Goal: Transaction & Acquisition: Purchase product/service

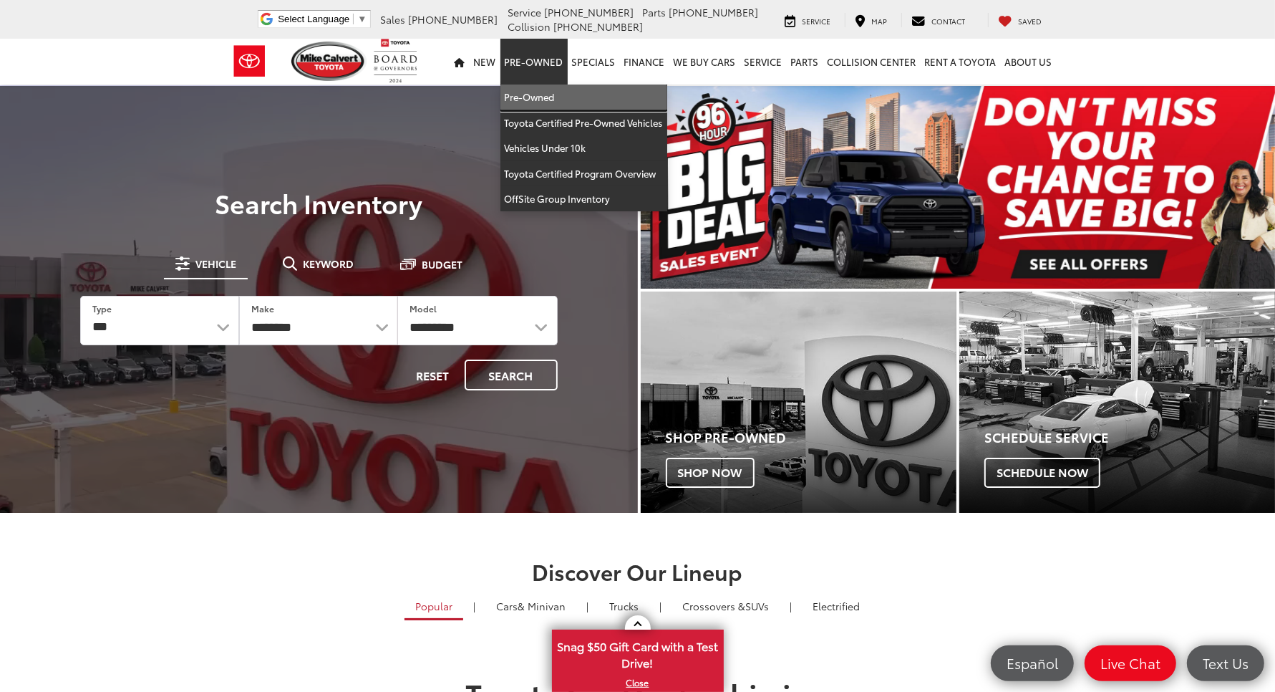
click at [500, 84] on link "Pre-Owned" at bounding box center [583, 97] width 167 height 26
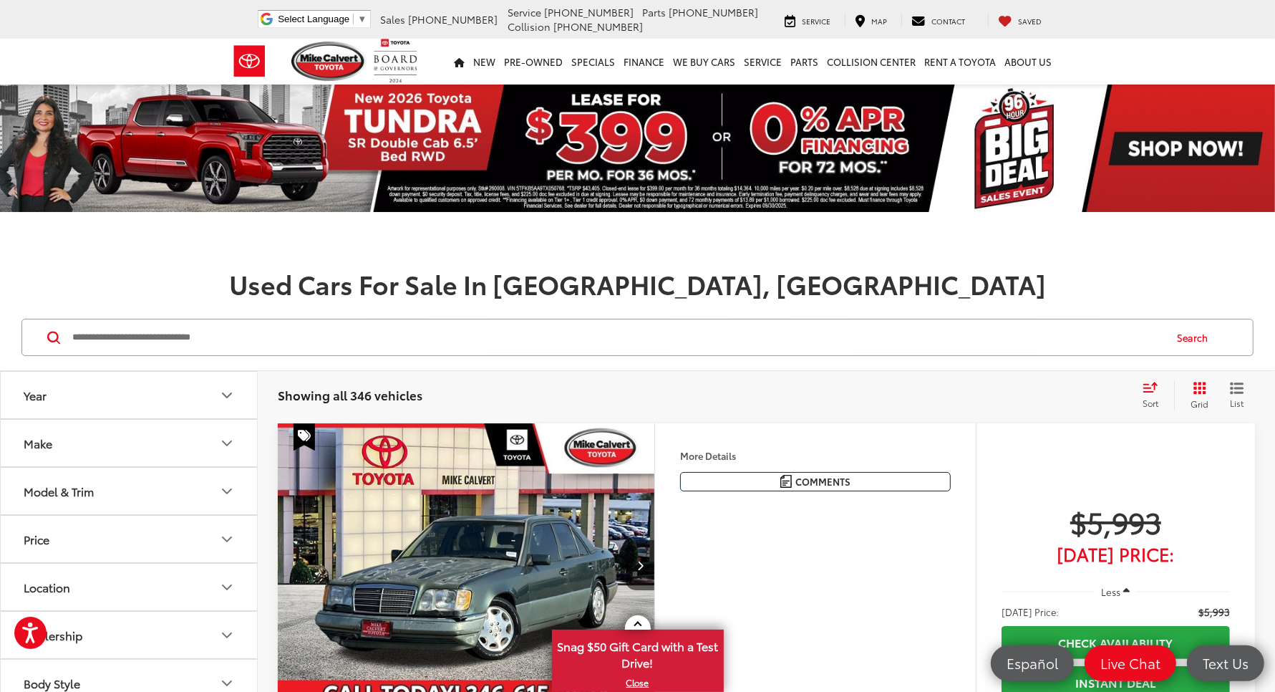
click at [238, 320] on input "Search by Make, Model, or Keyword" at bounding box center [617, 337] width 1093 height 34
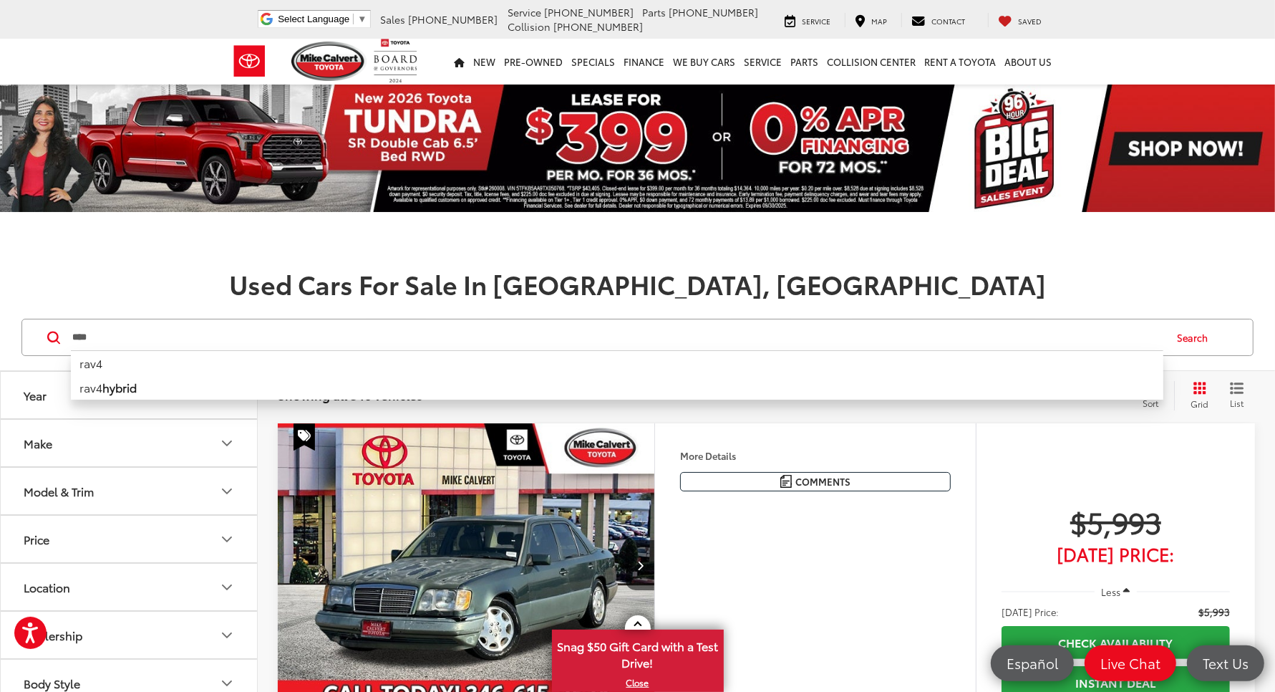
type input "****"
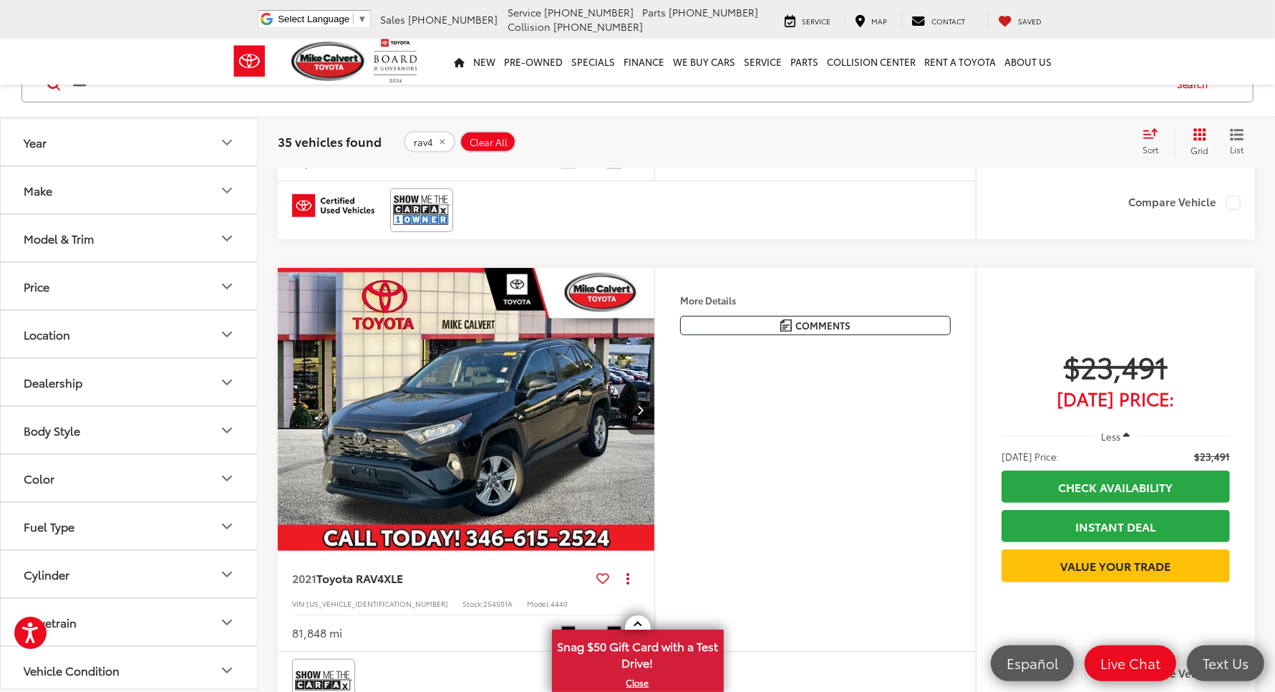
scroll to position [268, 0]
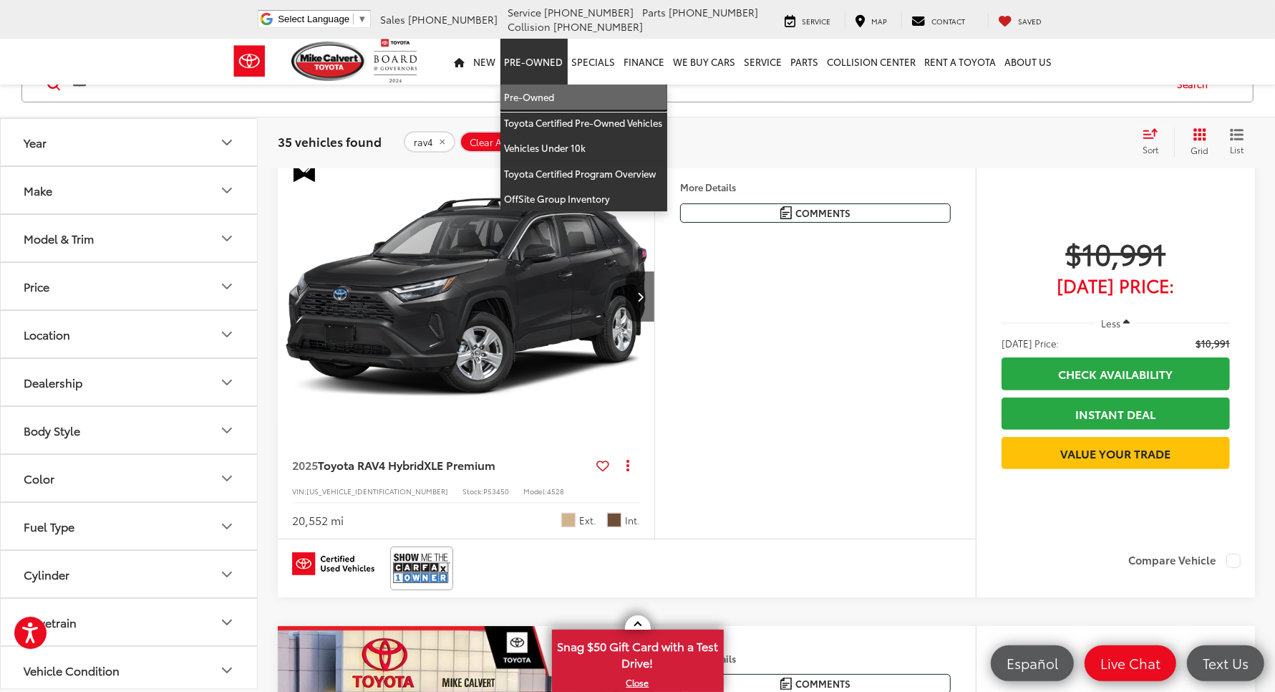
click at [500, 84] on link "Pre-Owned" at bounding box center [583, 97] width 167 height 26
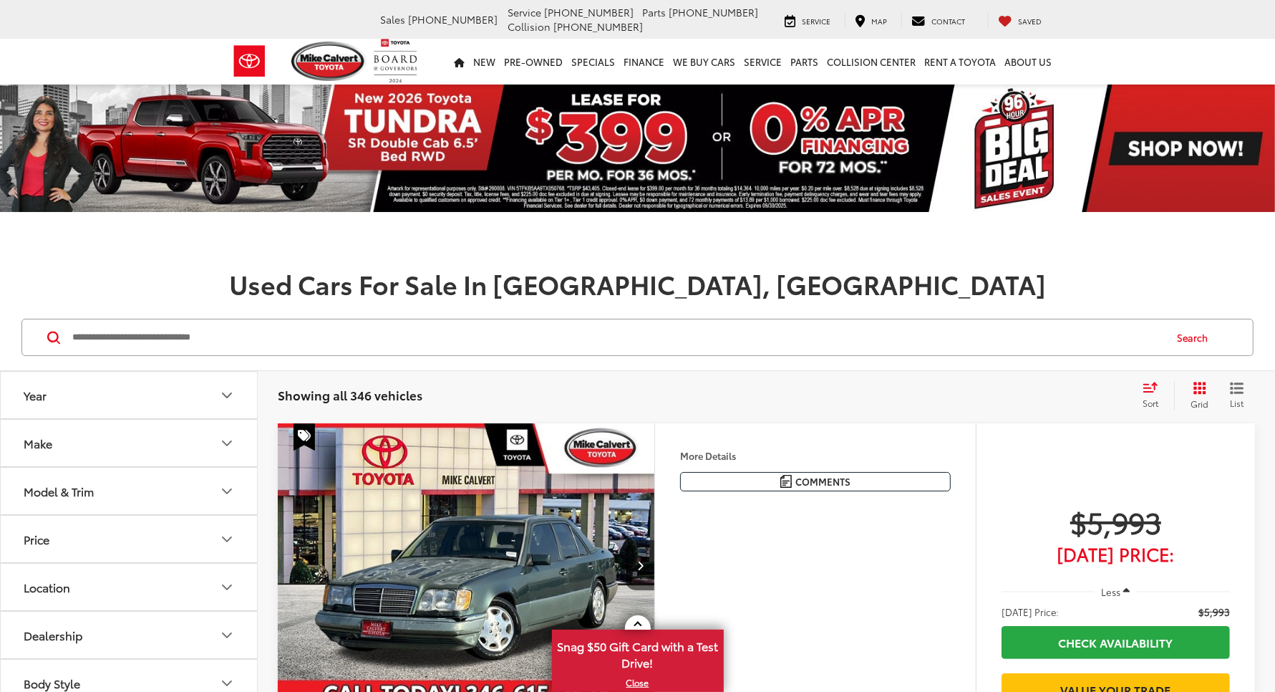
click at [367, 320] on input "Search by Make, Model, or Keyword" at bounding box center [617, 337] width 1093 height 34
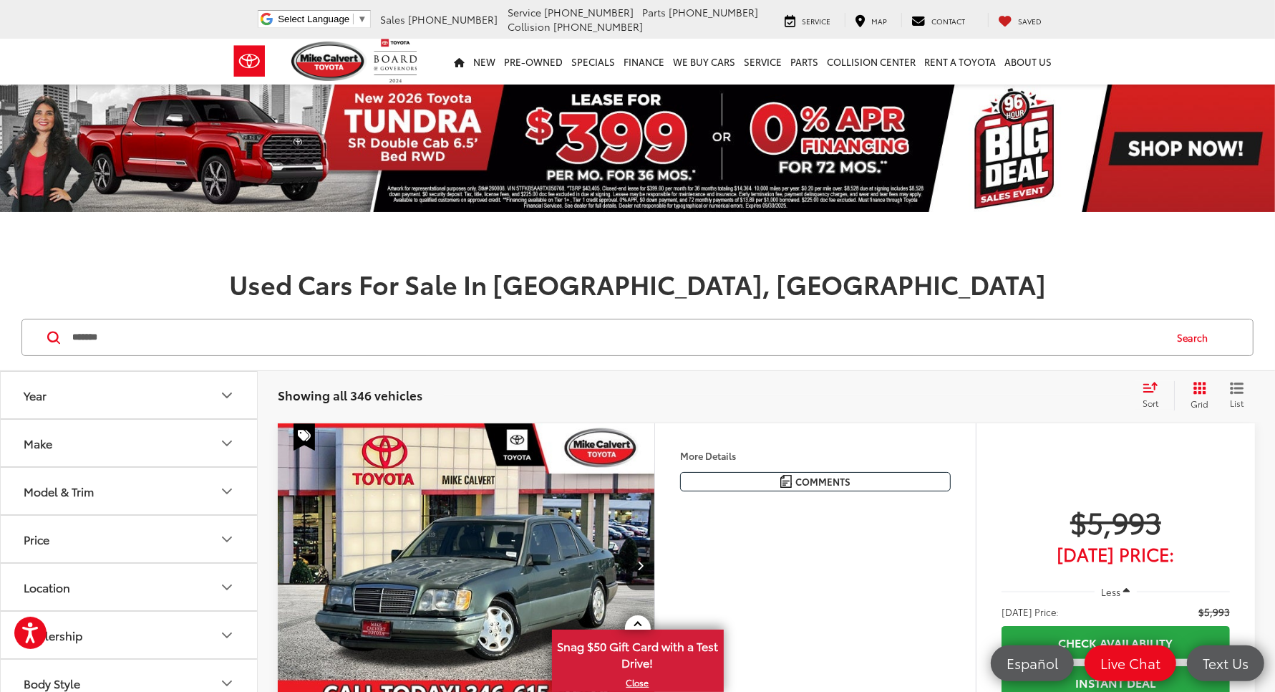
type input "*******"
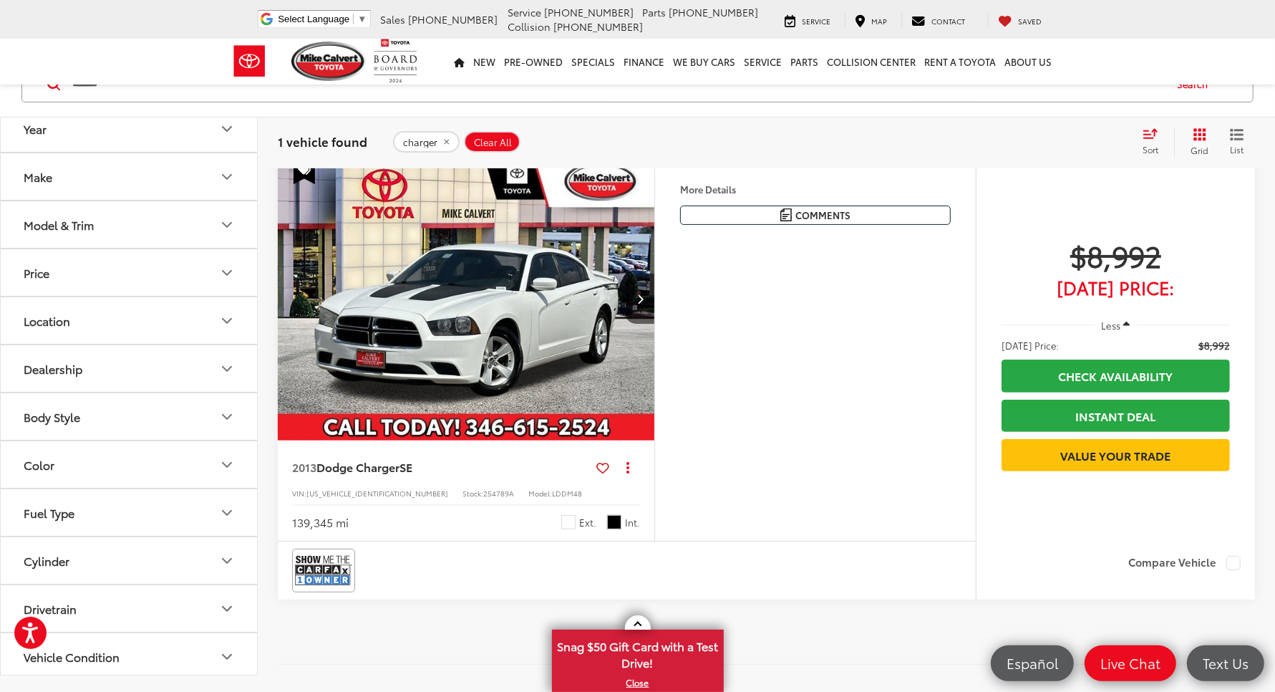
scroll to position [89, 0]
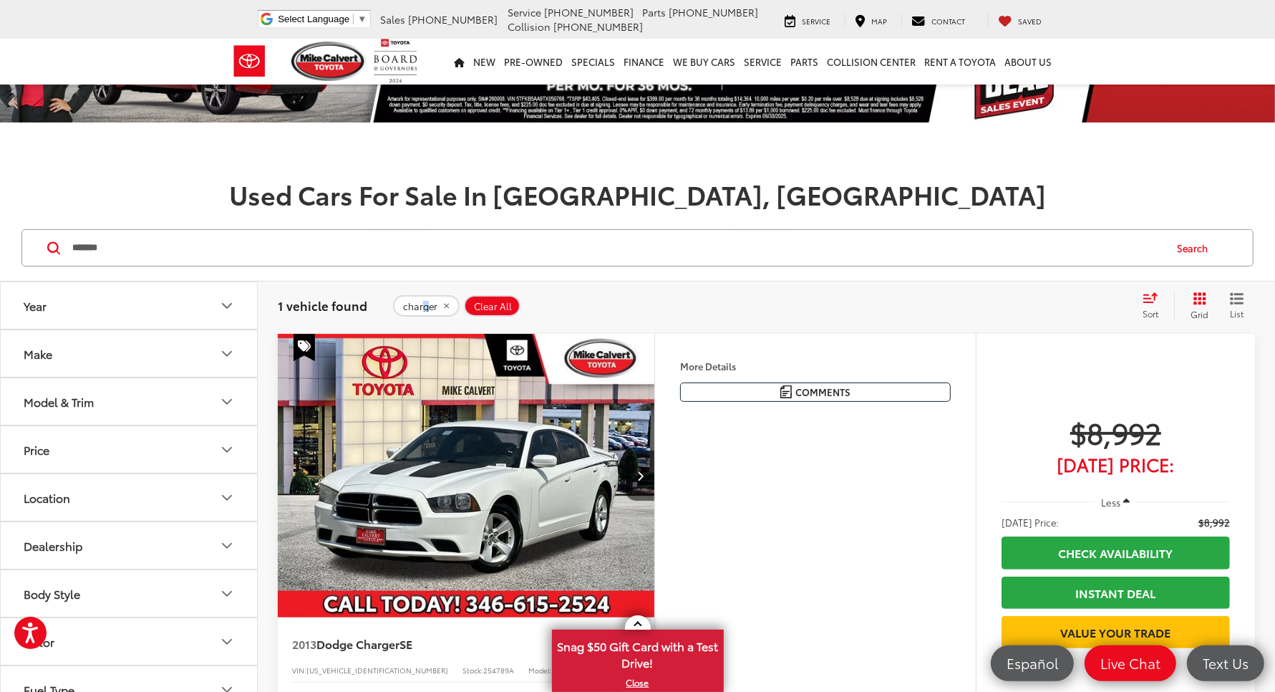
click at [428, 294] on div "charger Clear All + 0" at bounding box center [761, 305] width 738 height 23
click at [435, 301] on span "charger" at bounding box center [420, 306] width 34 height 11
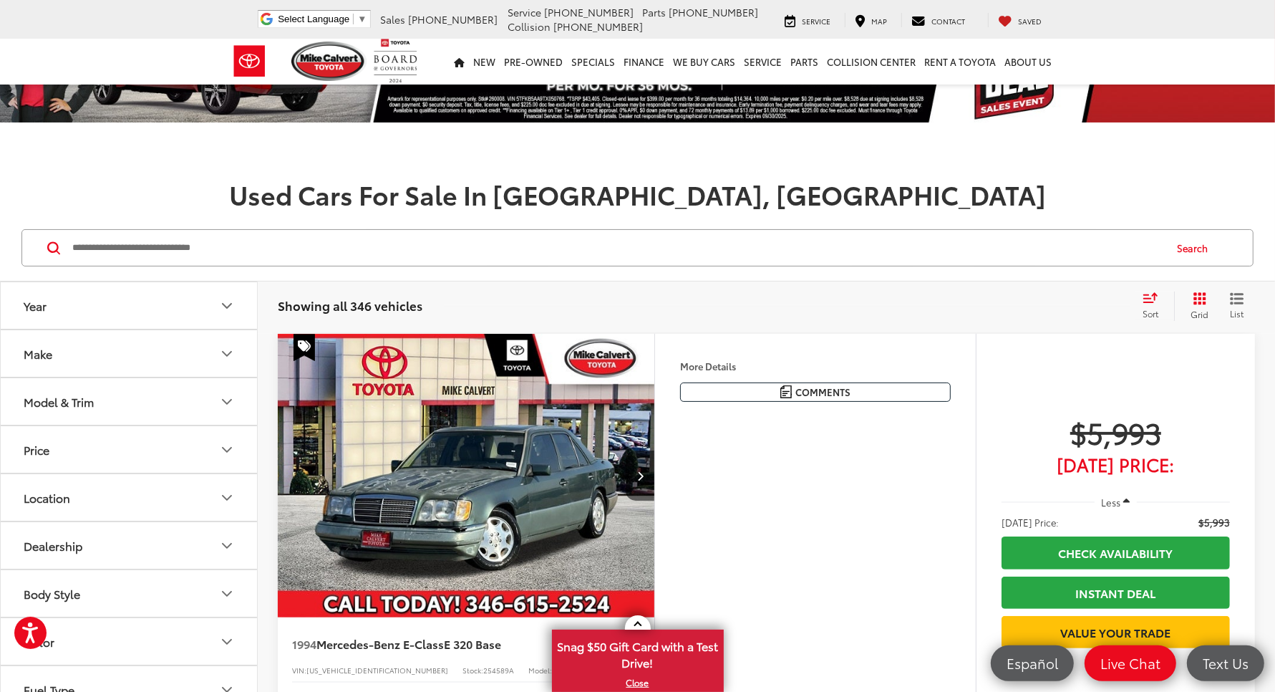
click at [188, 231] on input "Search by Make, Model, or Keyword" at bounding box center [617, 248] width 1093 height 34
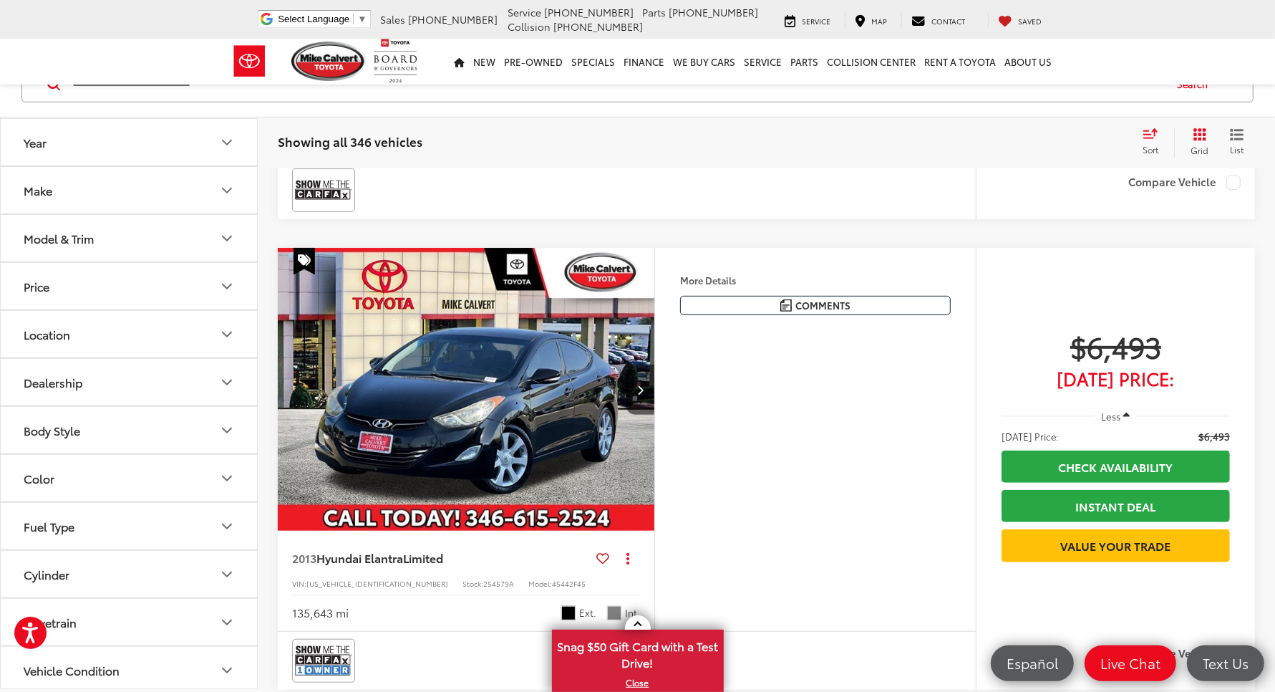
scroll to position [716, 0]
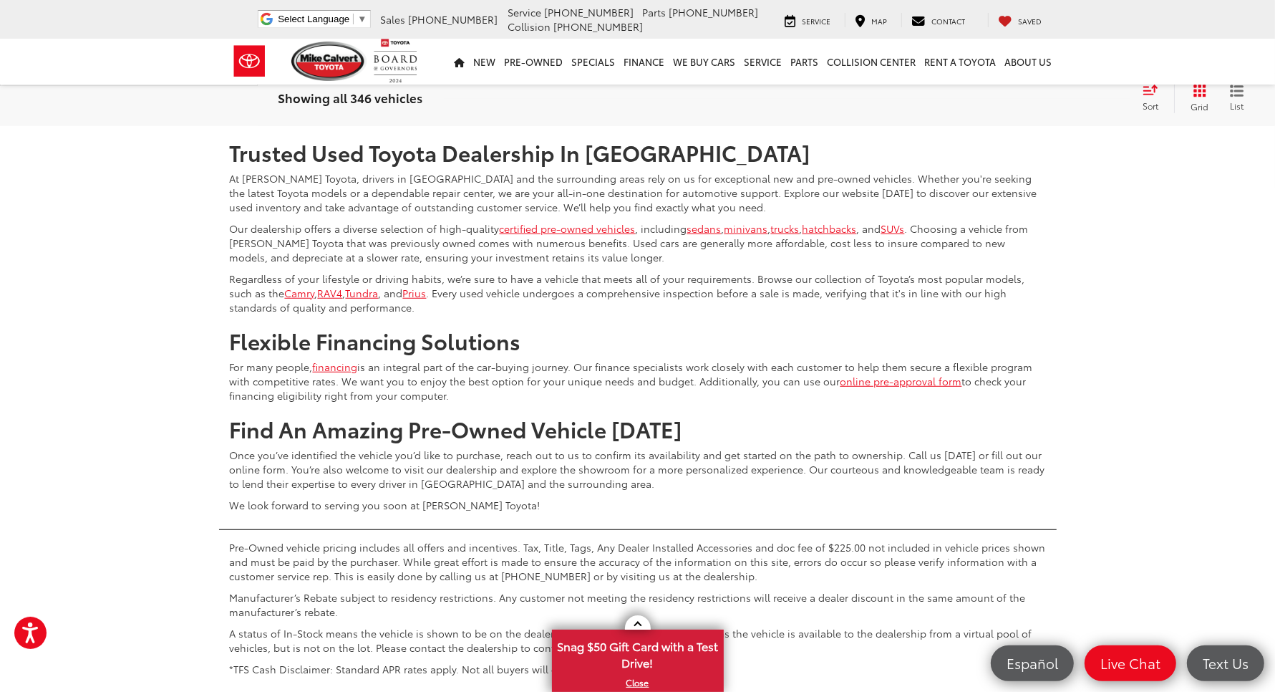
click at [988, 97] on link "2" at bounding box center [999, 84] width 22 height 26
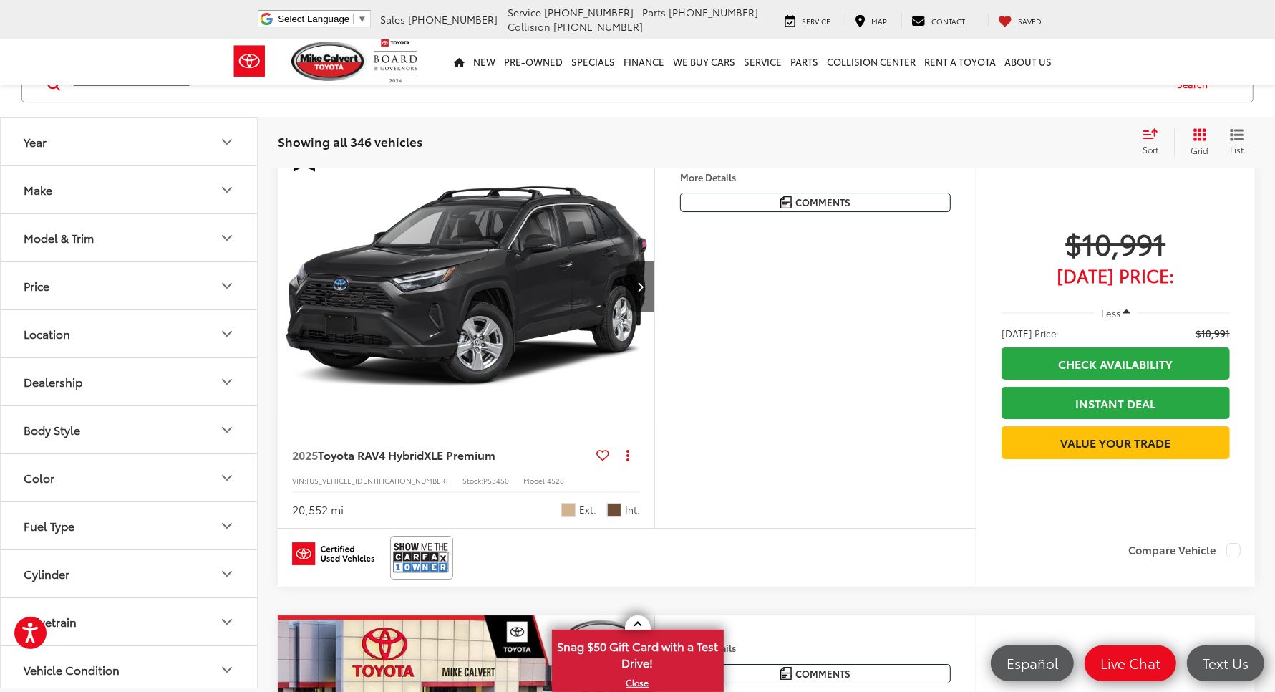
scroll to position [4605, 0]
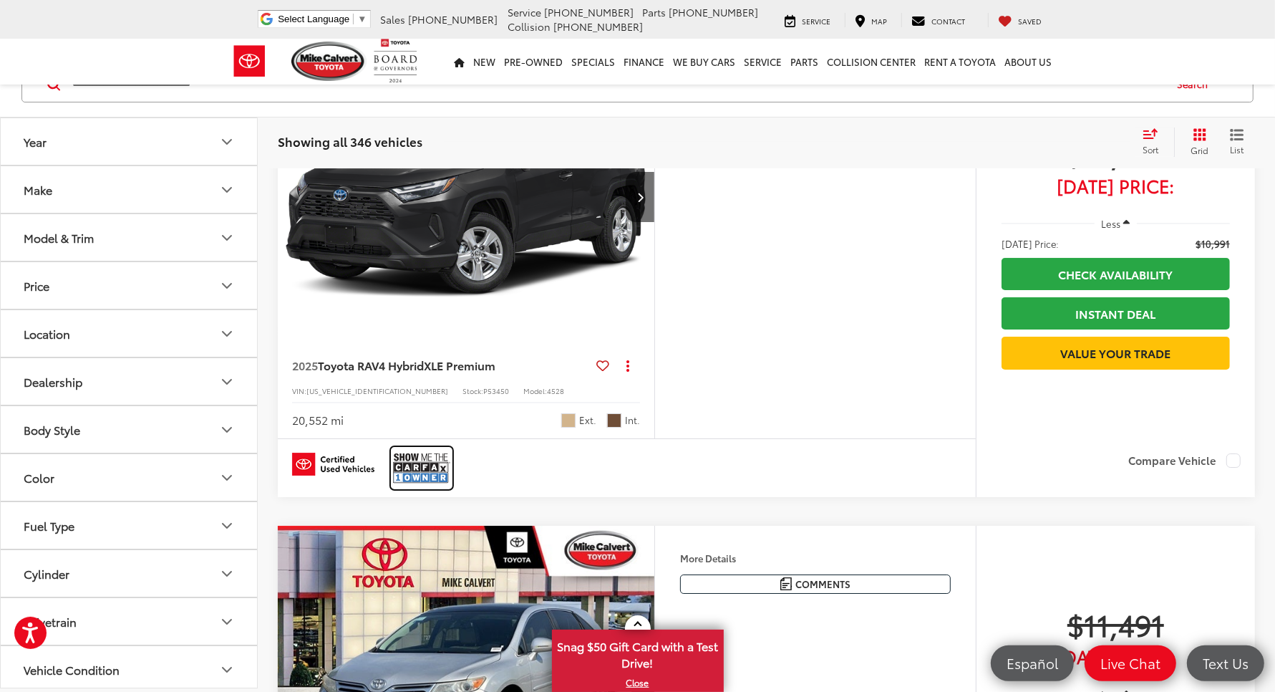
click at [417, 487] on img at bounding box center [421, 468] width 57 height 38
click at [151, 84] on input "Search by Make, Model, or Keyword" at bounding box center [617, 84] width 1093 height 34
type input "*******"
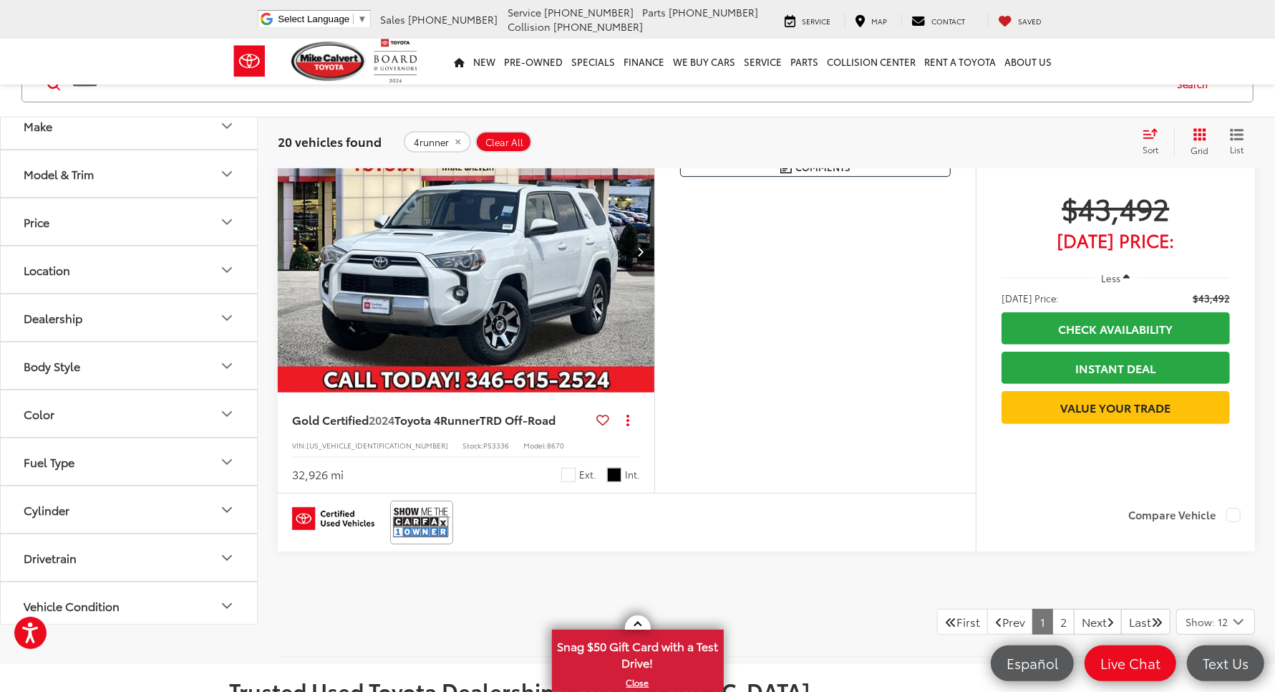
scroll to position [5638, 0]
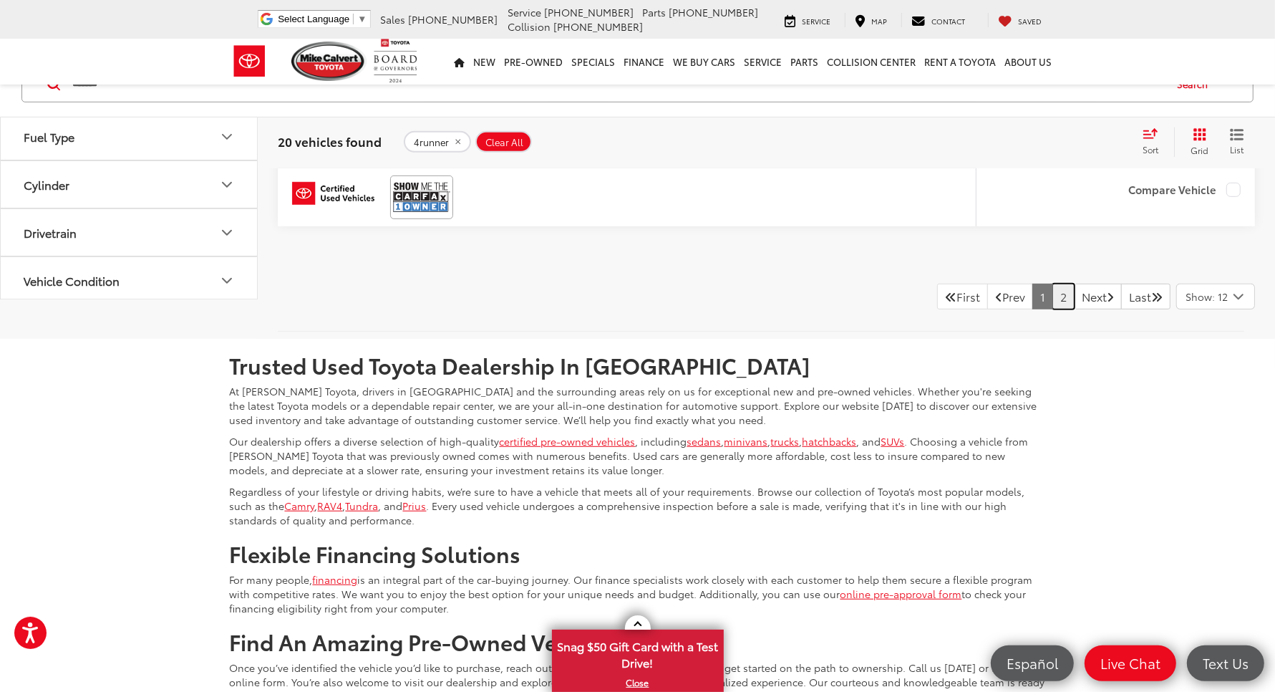
click at [1053, 309] on link "2" at bounding box center [1064, 297] width 22 height 26
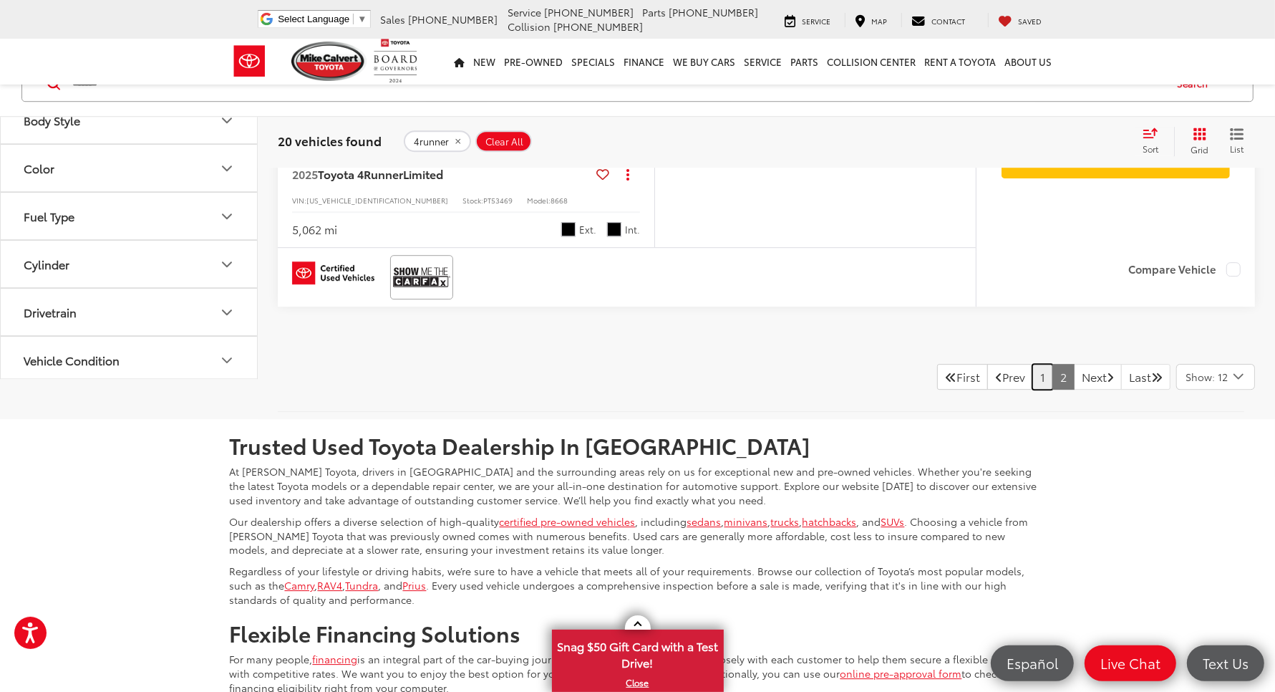
drag, startPoint x: 1025, startPoint y: 444, endPoint x: 1022, endPoint y: 469, distance: 25.3
click at [1032, 390] on link "1" at bounding box center [1042, 377] width 21 height 26
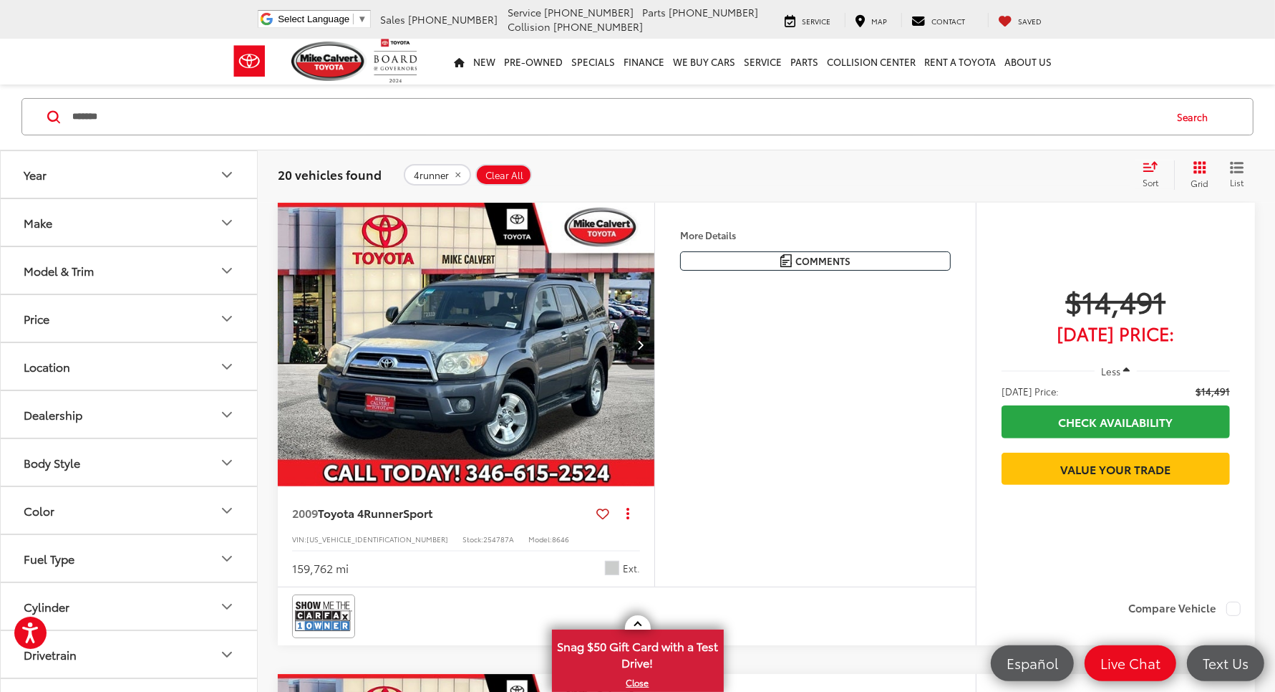
scroll to position [220, 0]
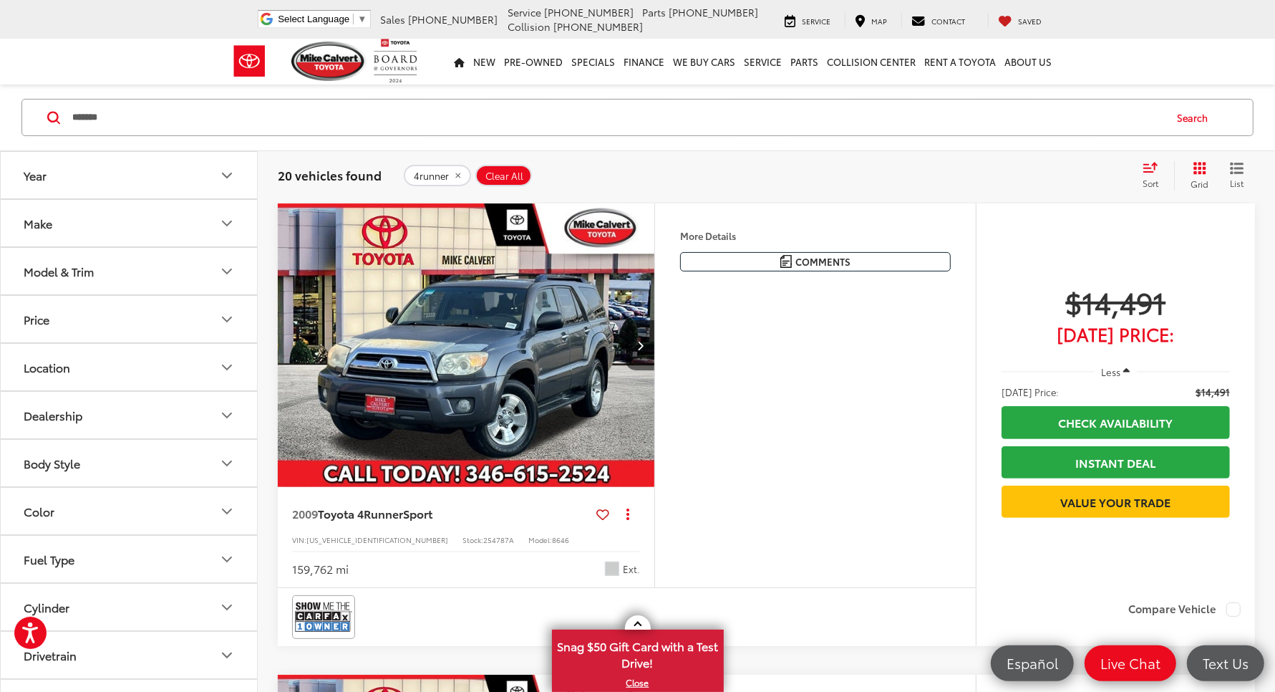
click at [509, 334] on img "2009 Toyota 4Runner Sport 0" at bounding box center [466, 345] width 379 height 284
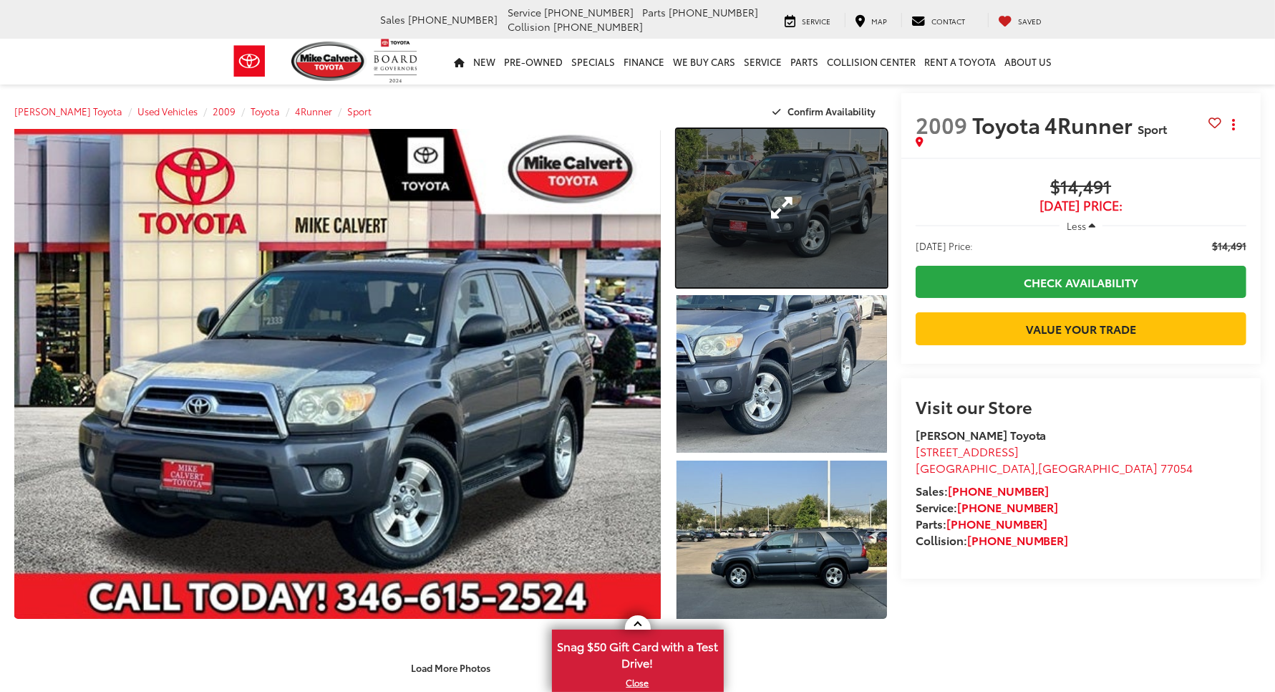
click at [773, 163] on link "Expand Photo 1" at bounding box center [782, 208] width 211 height 158
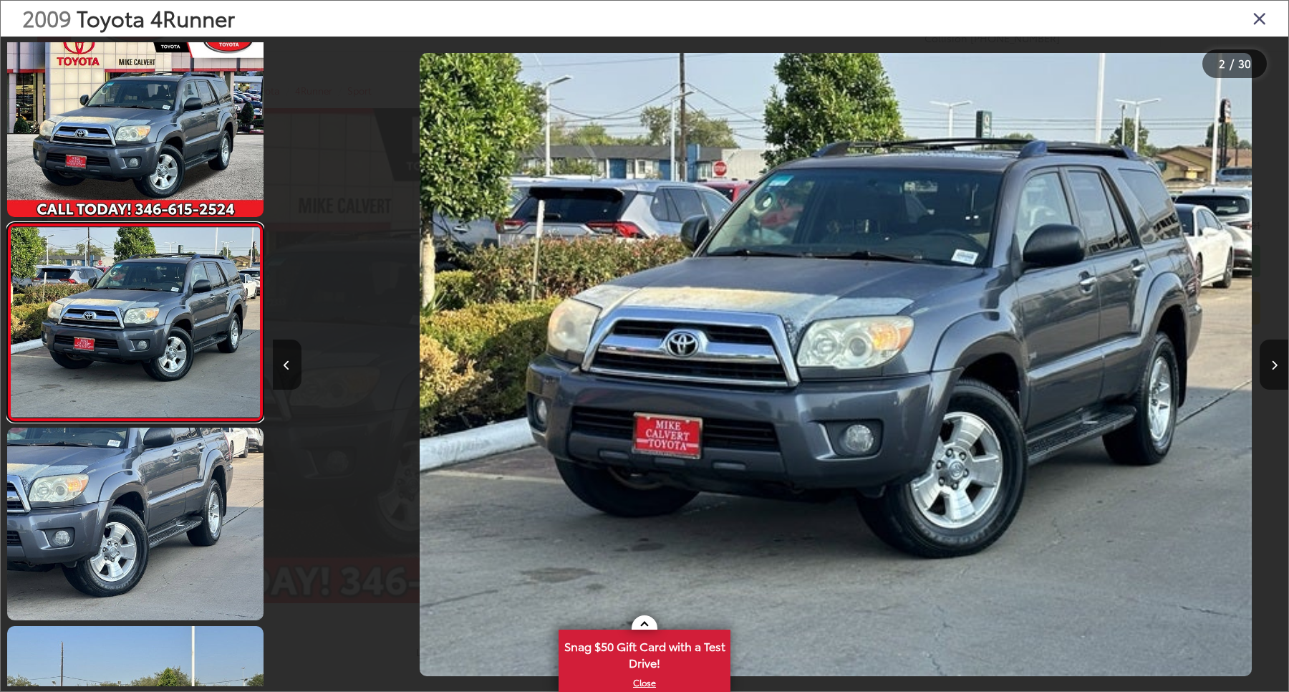
scroll to position [0, 1015]
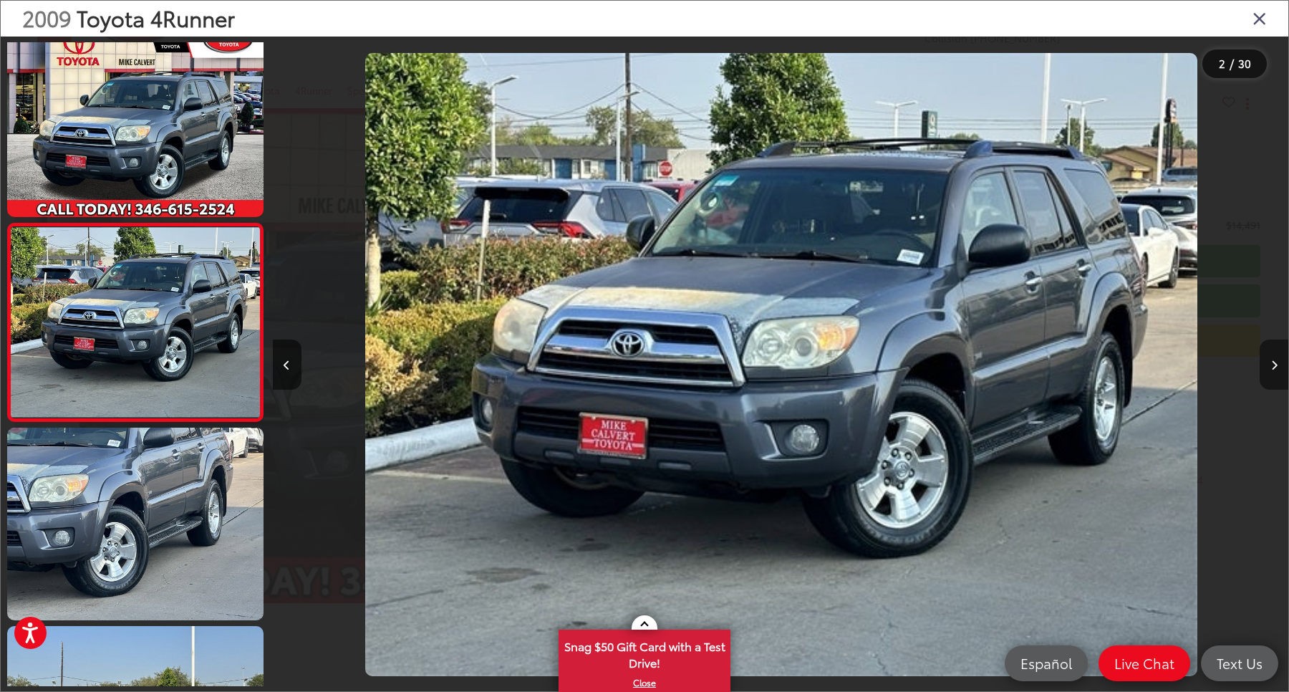
click at [1273, 367] on icon "Next image" at bounding box center [1274, 365] width 6 height 10
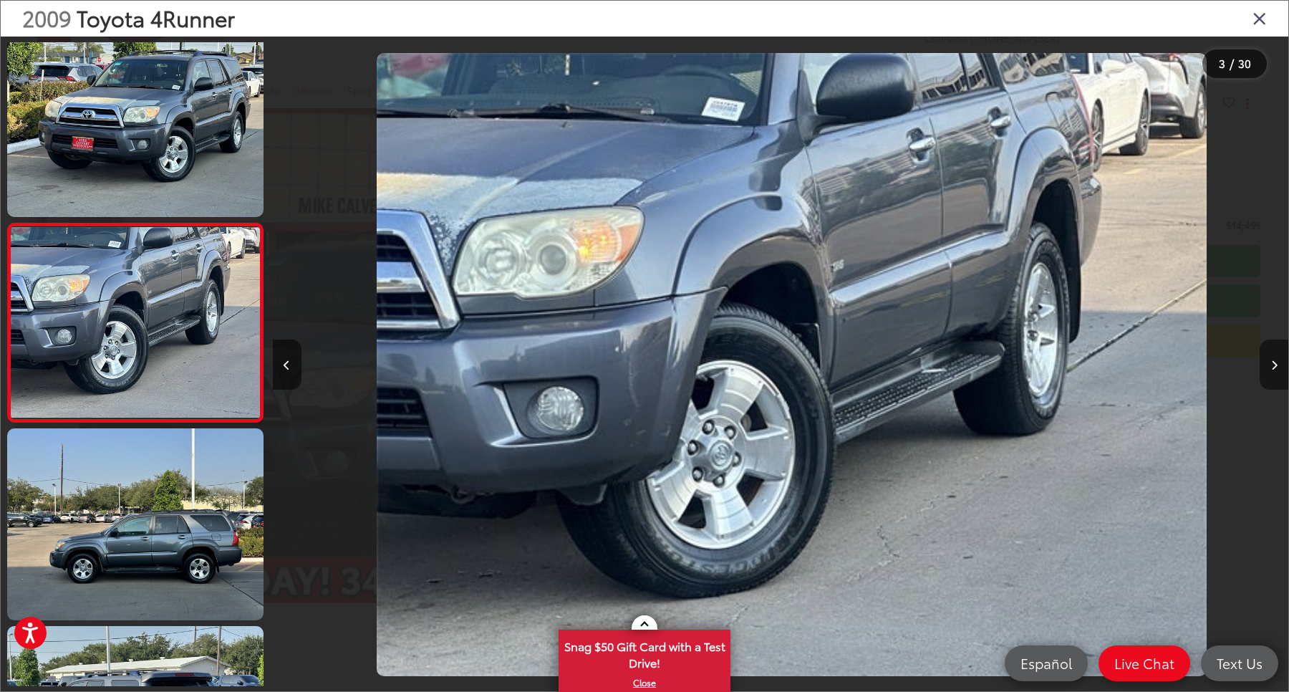
scroll to position [0, 2031]
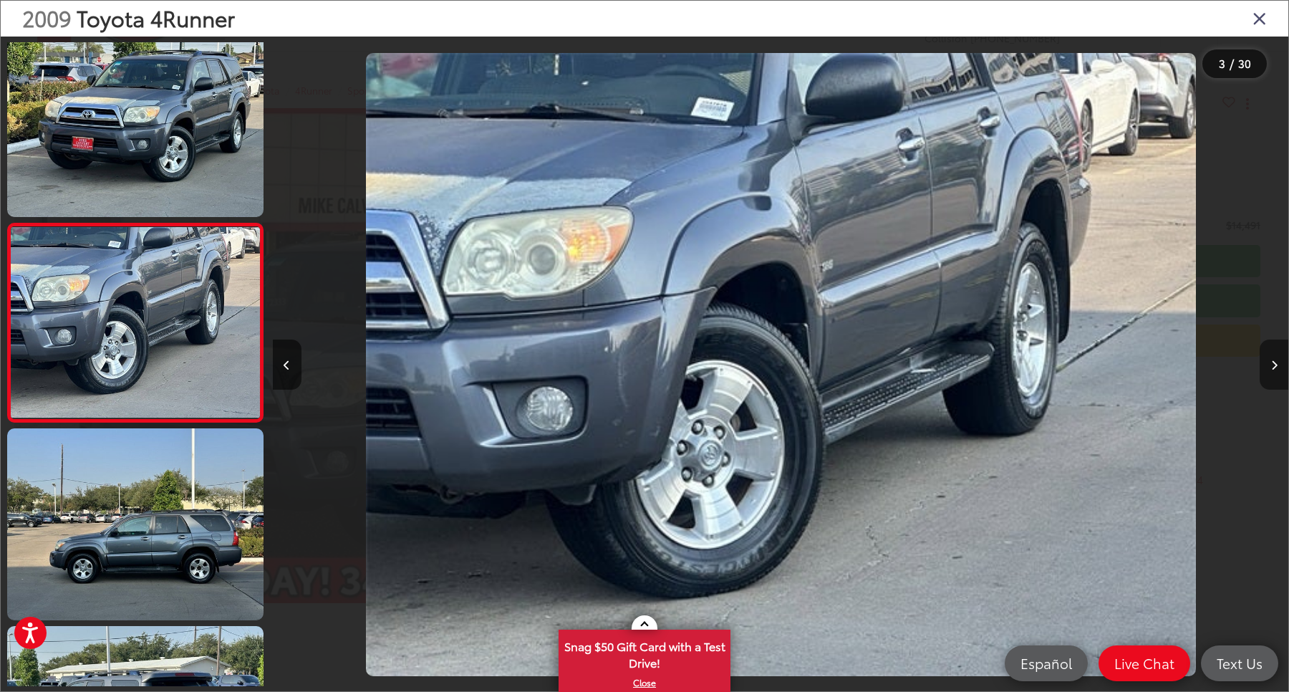
click at [1273, 367] on icon "Next image" at bounding box center [1274, 365] width 6 height 10
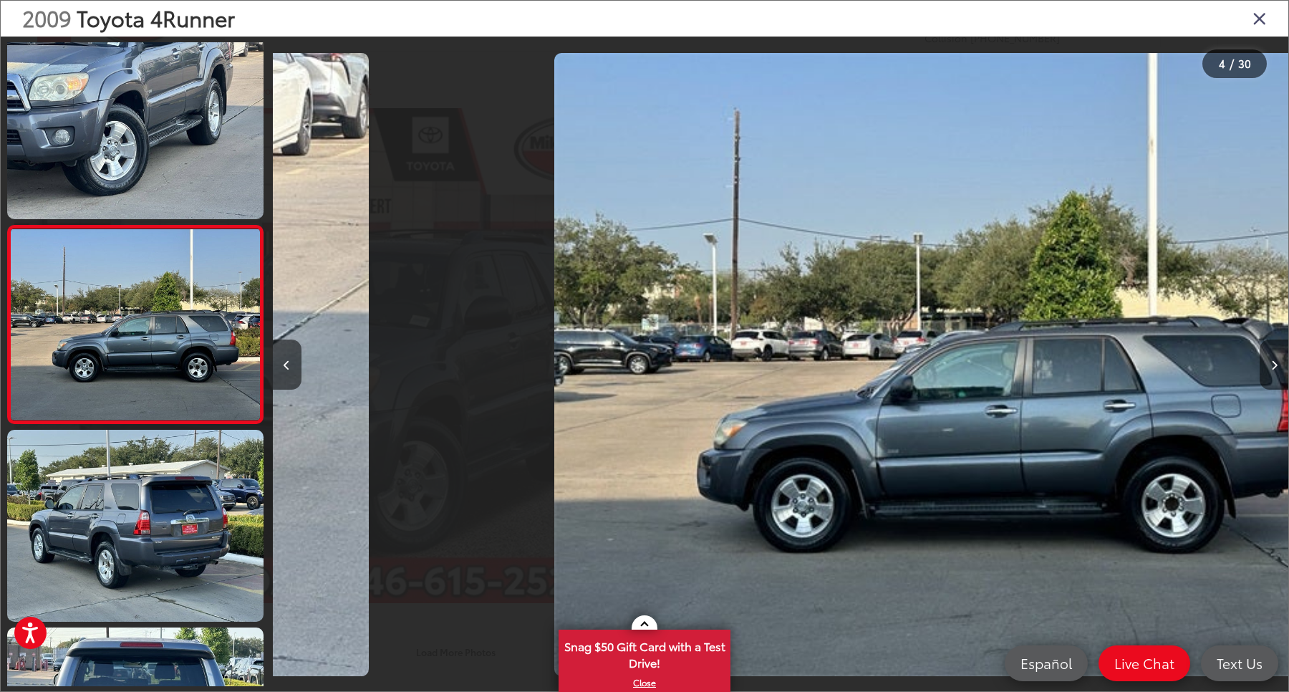
scroll to position [412, 0]
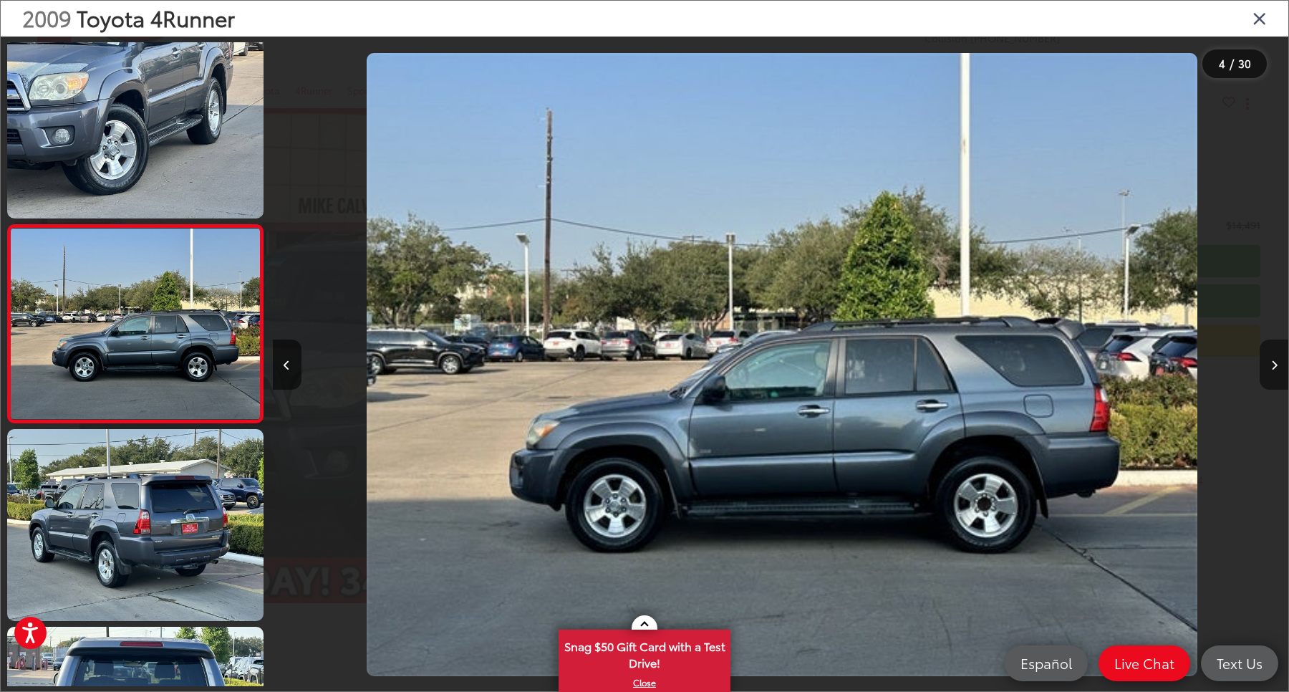
click at [1273, 367] on icon "Next image" at bounding box center [1274, 365] width 6 height 10
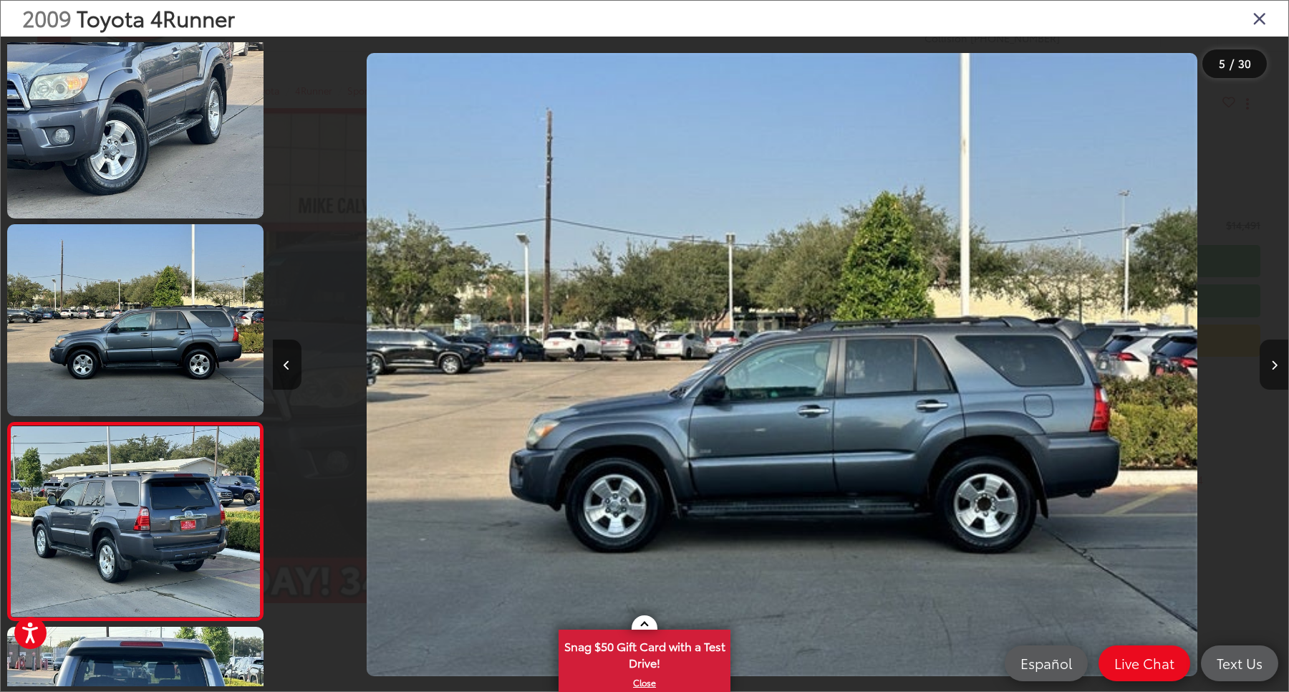
scroll to position [610, 0]
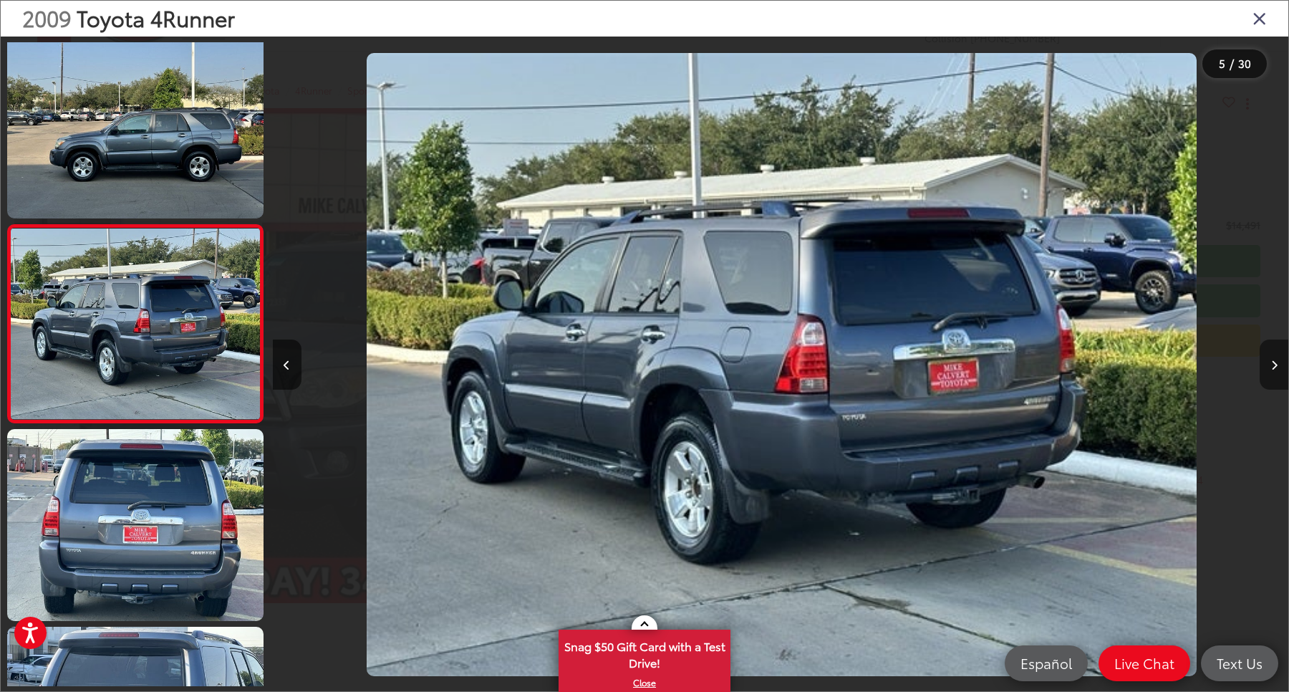
click at [1273, 367] on icon "Next image" at bounding box center [1274, 365] width 6 height 10
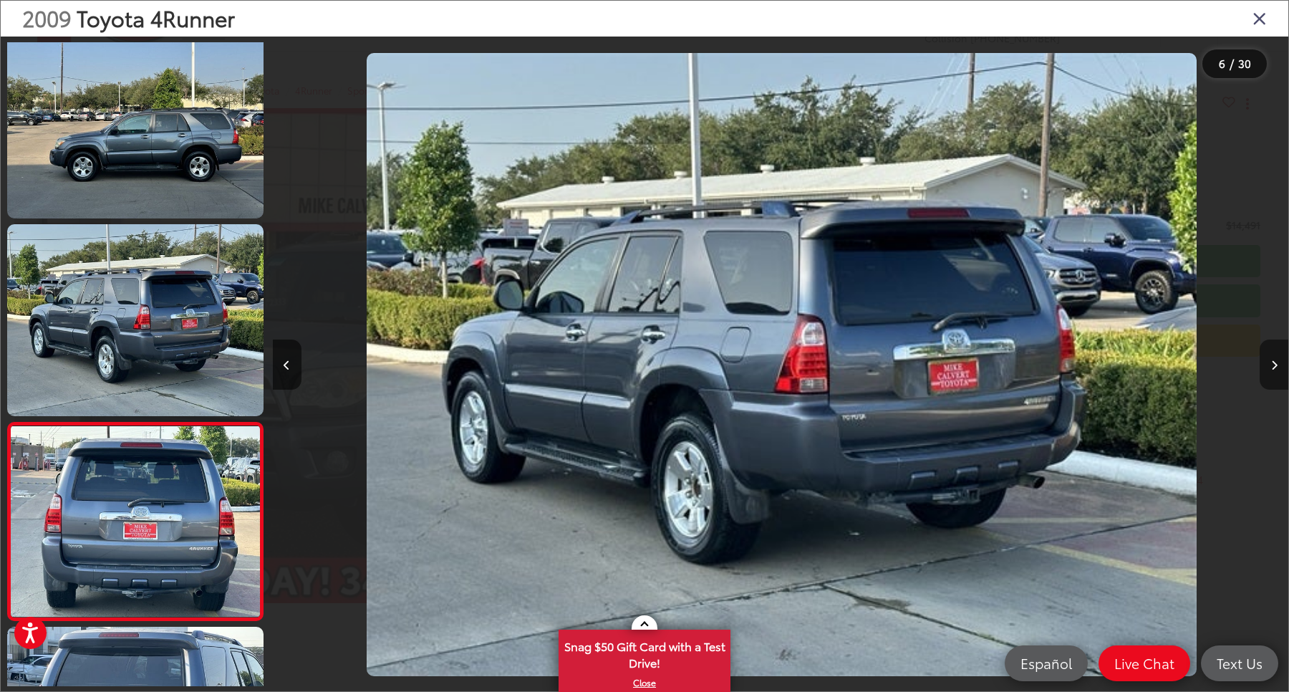
scroll to position [809, 0]
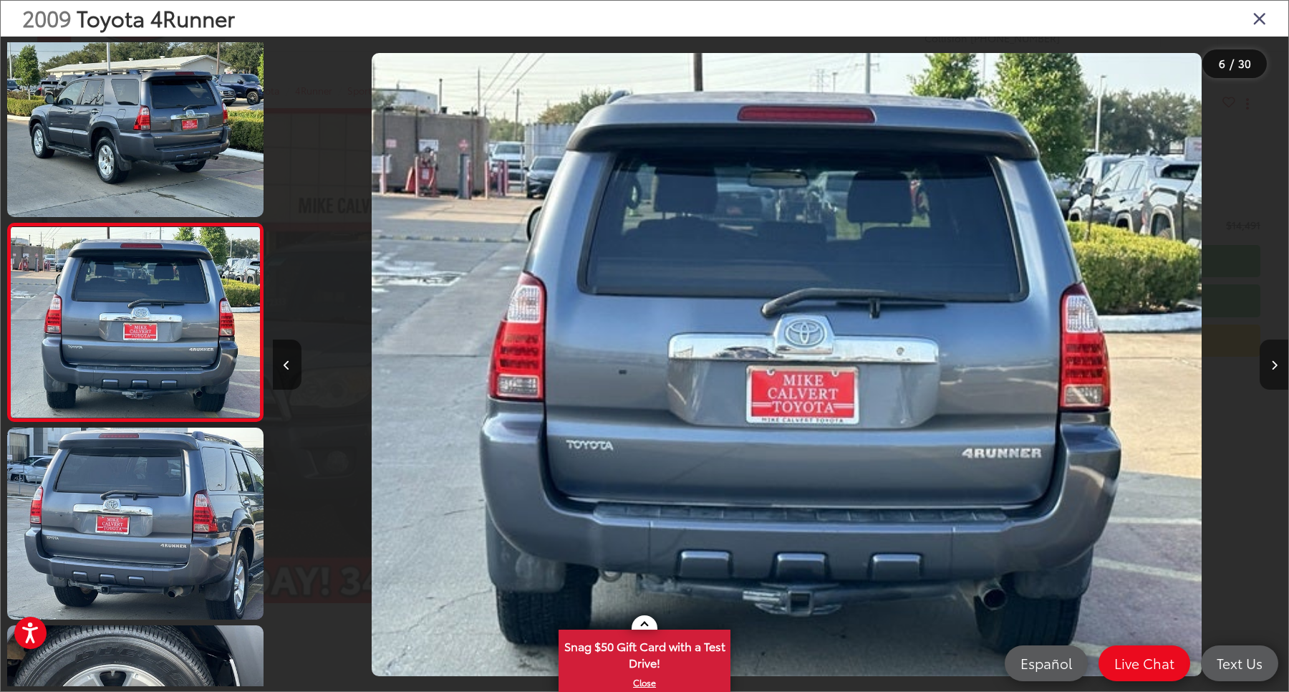
click at [1273, 367] on icon "Next image" at bounding box center [1274, 365] width 6 height 10
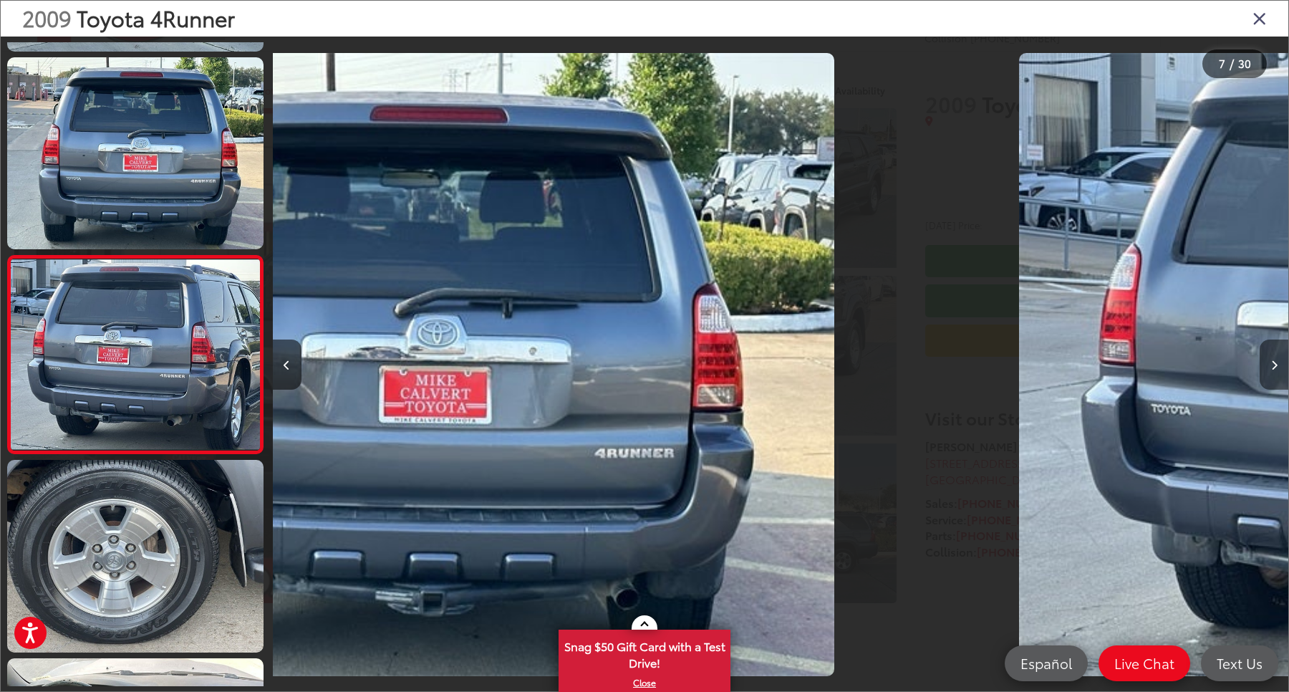
scroll to position [1007, 0]
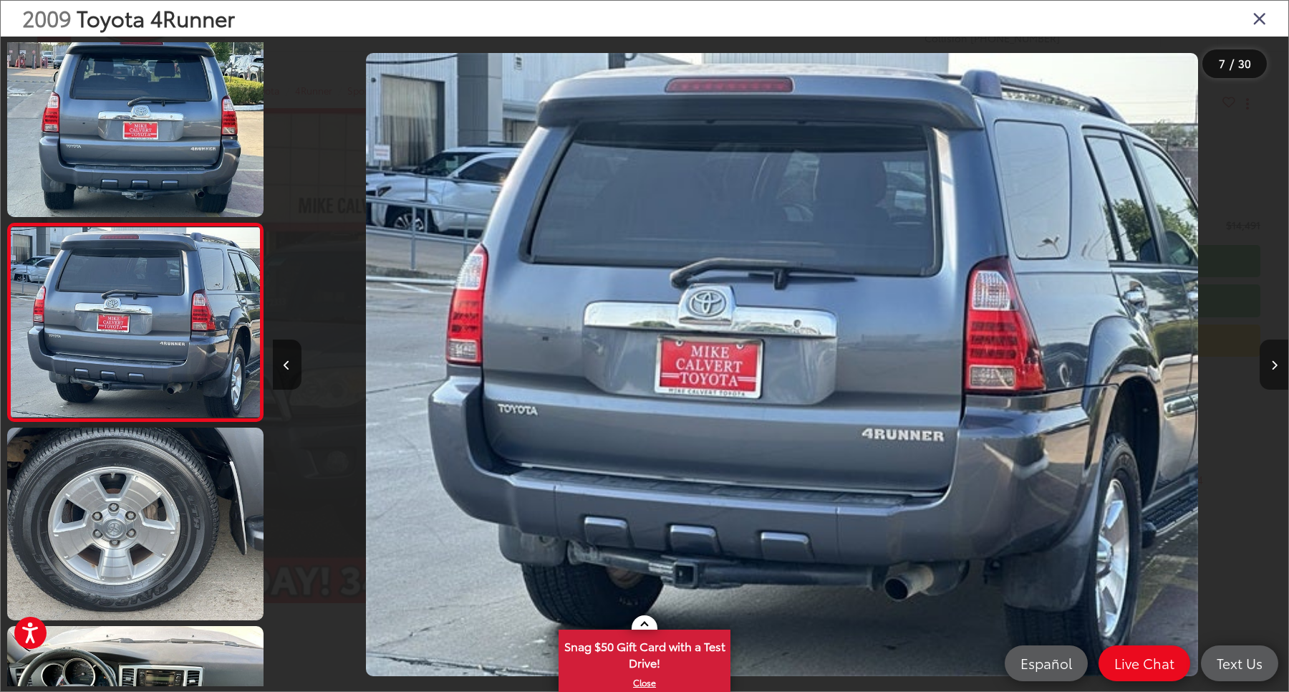
click at [1273, 367] on icon "Next image" at bounding box center [1274, 365] width 6 height 10
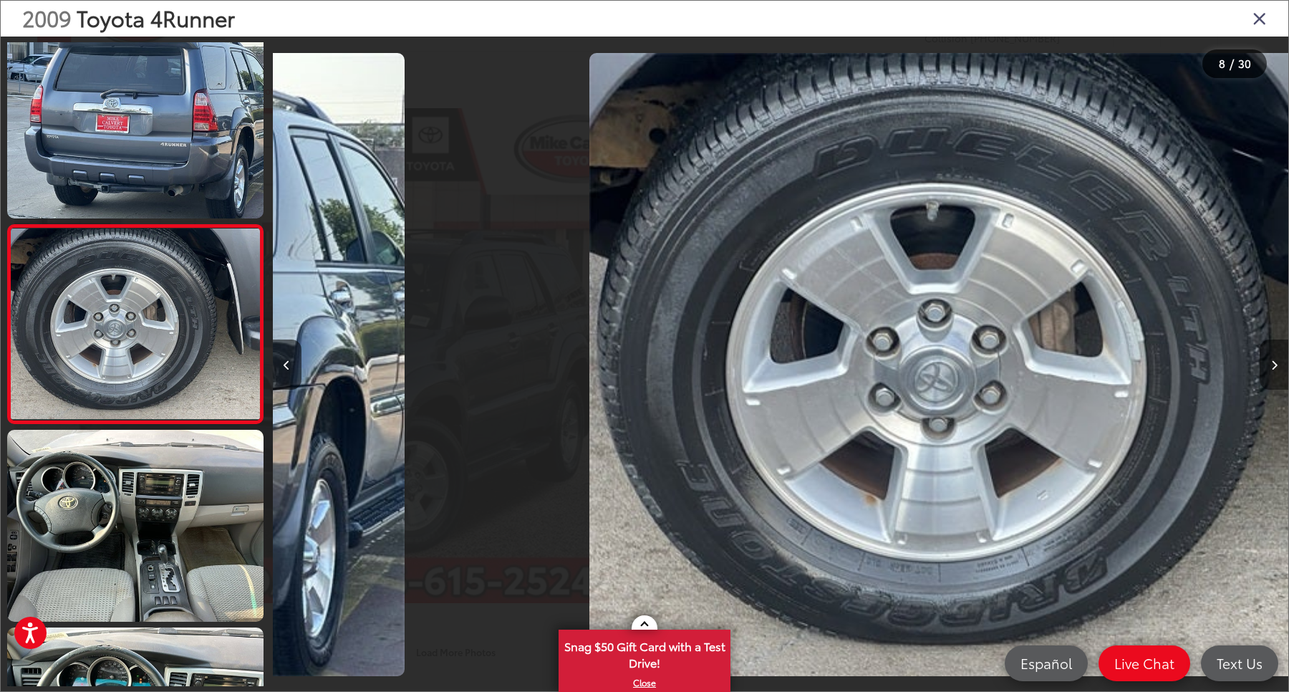
scroll to position [1204, 0]
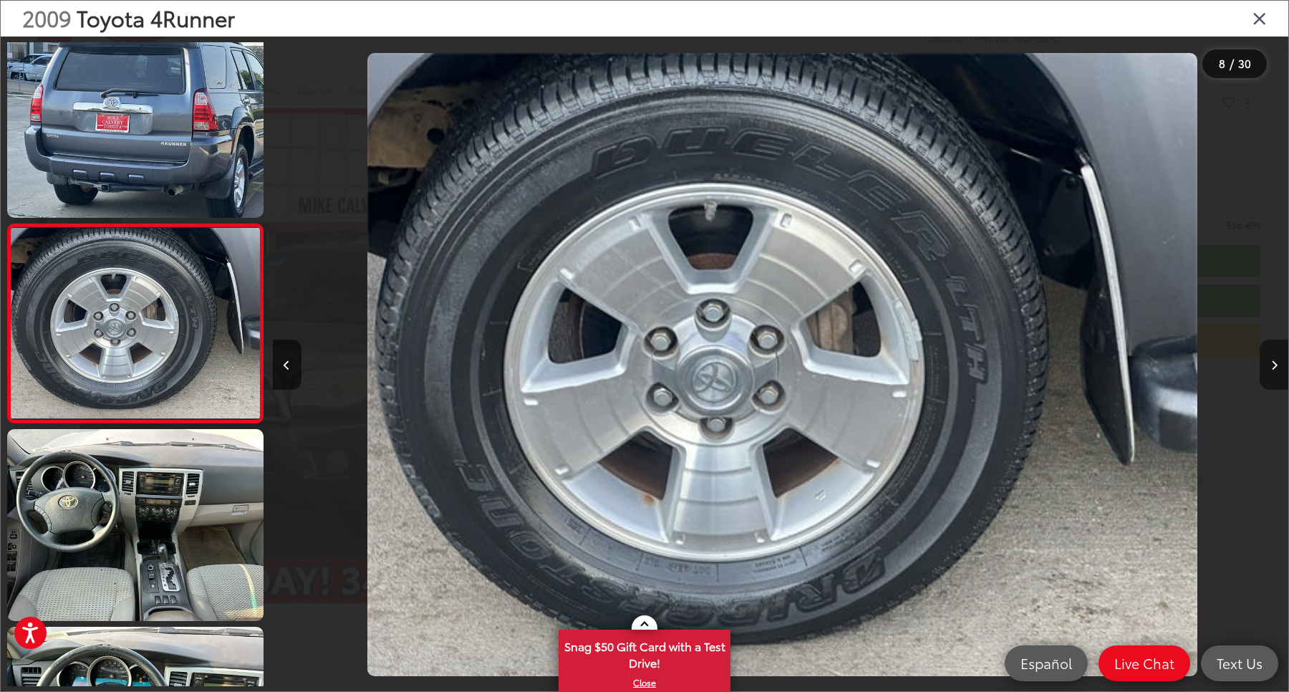
click at [1273, 367] on icon "Next image" at bounding box center [1274, 365] width 6 height 10
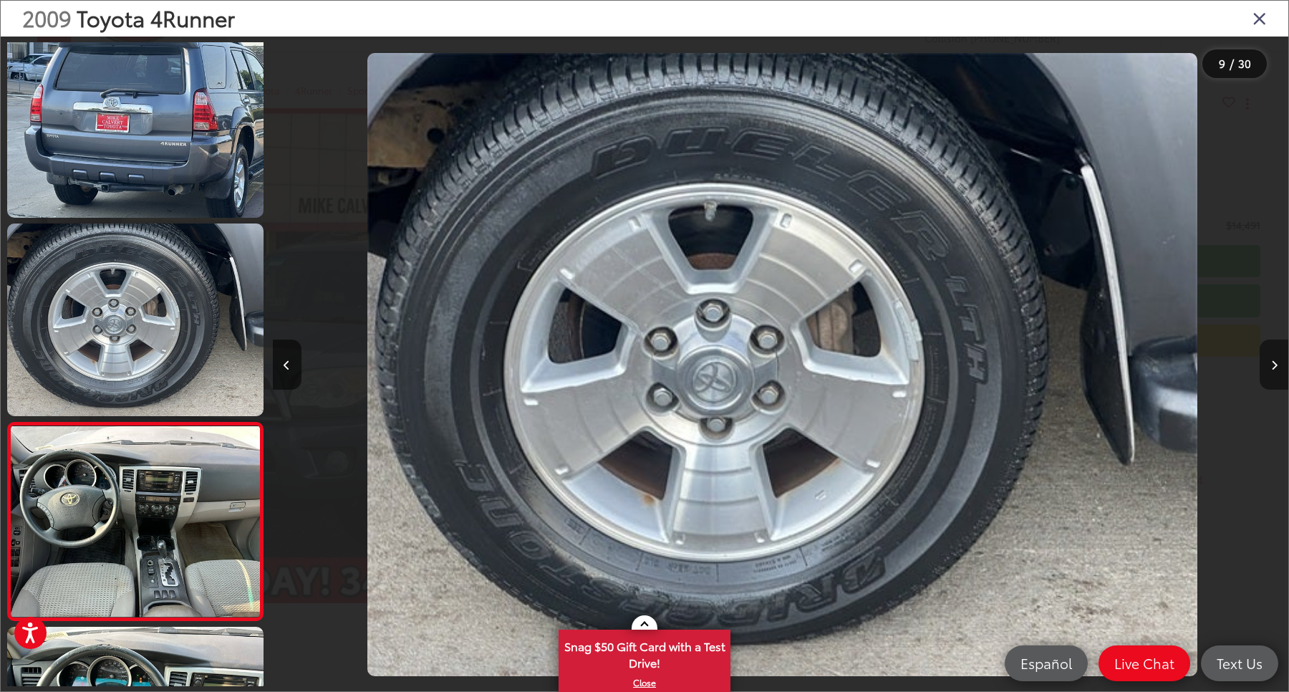
scroll to position [1401, 0]
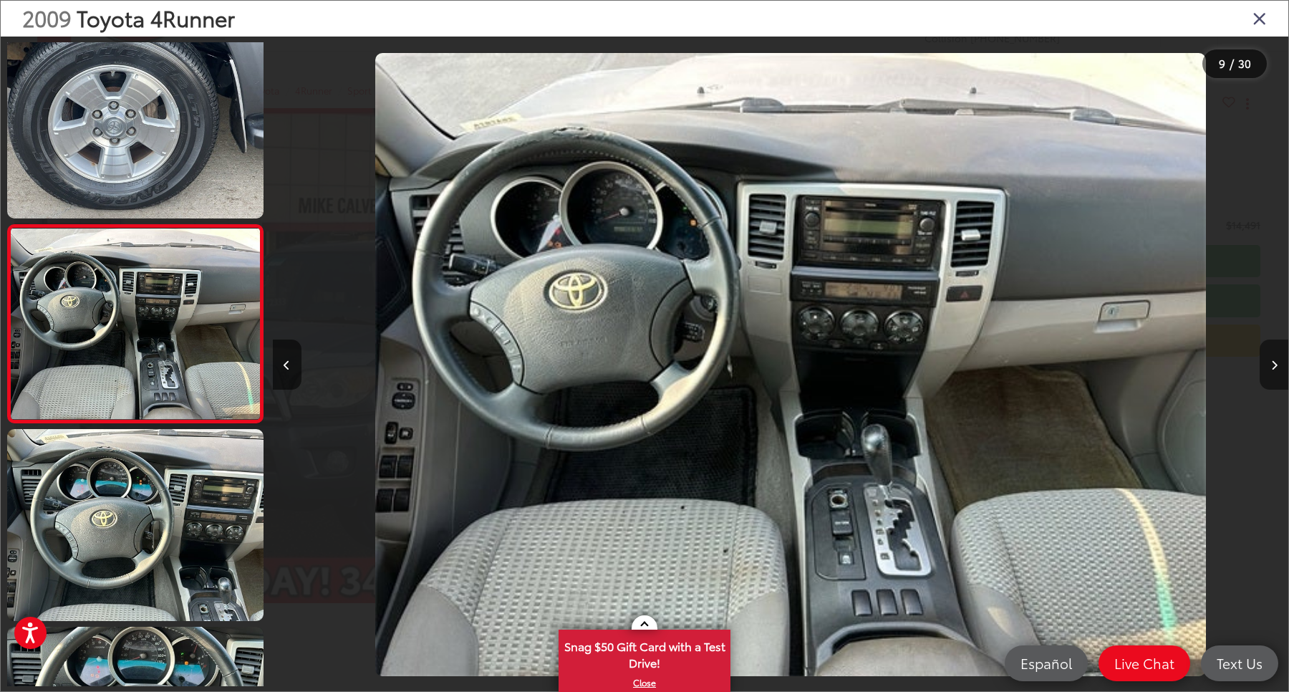
click at [1273, 367] on icon "Next image" at bounding box center [1274, 365] width 6 height 10
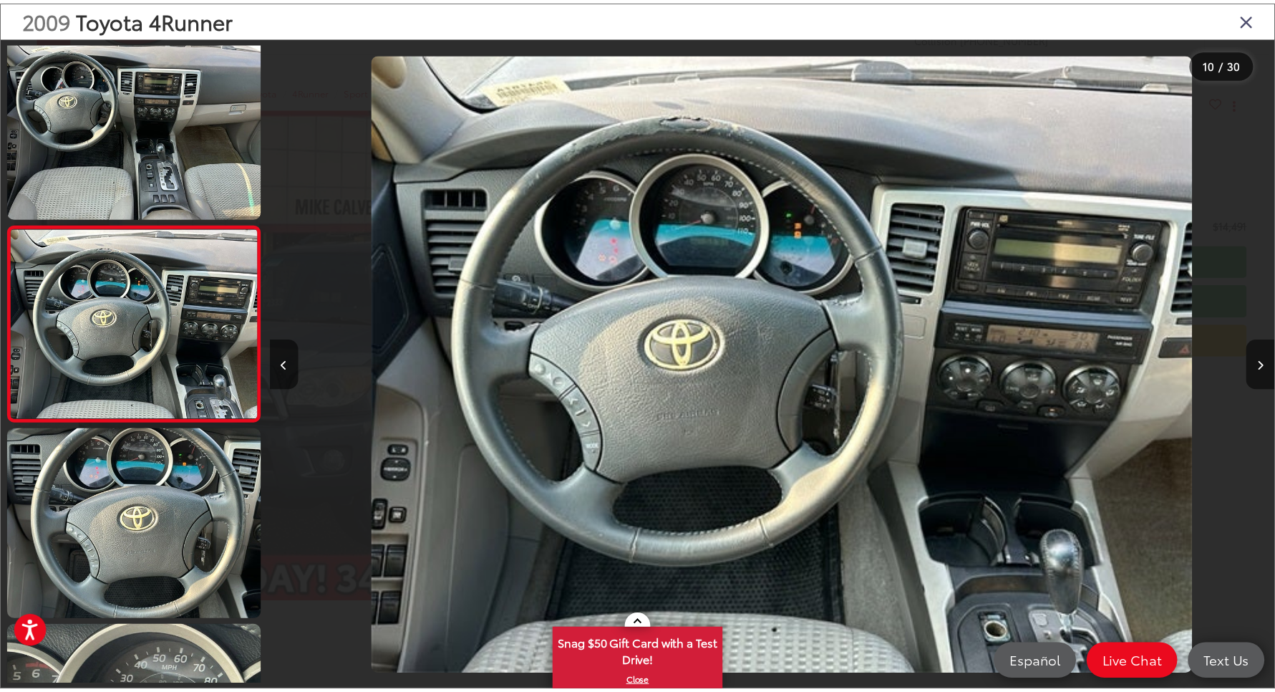
scroll to position [0, 9138]
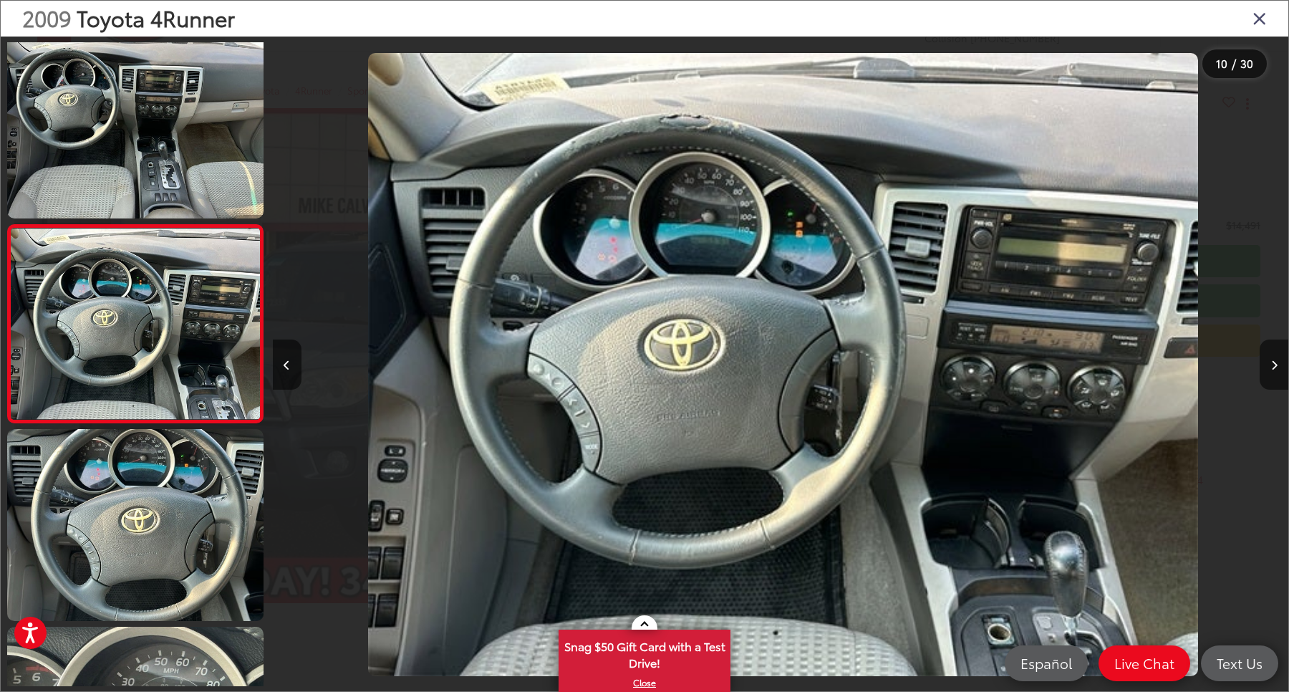
click at [1260, 38] on div at bounding box center [1161, 365] width 254 height 656
click at [1260, 14] on icon "Close gallery" at bounding box center [1259, 18] width 14 height 19
